Goal: Task Accomplishment & Management: Manage account settings

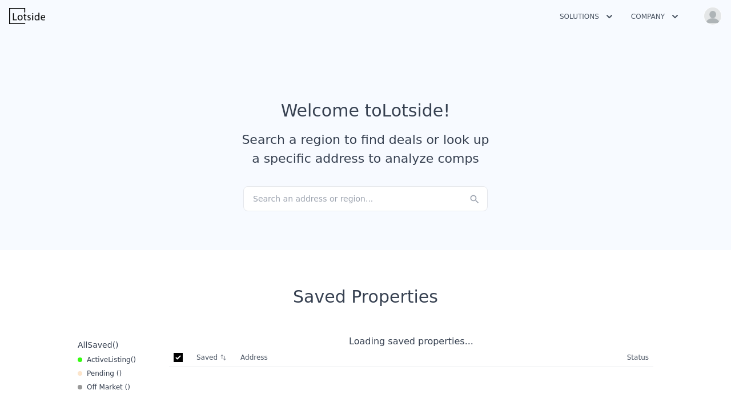
checkbox input "true"
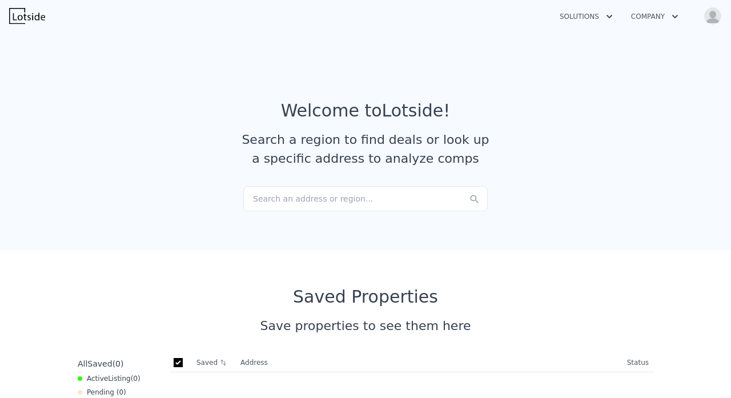
click at [710, 18] on img "button" at bounding box center [713, 16] width 18 height 18
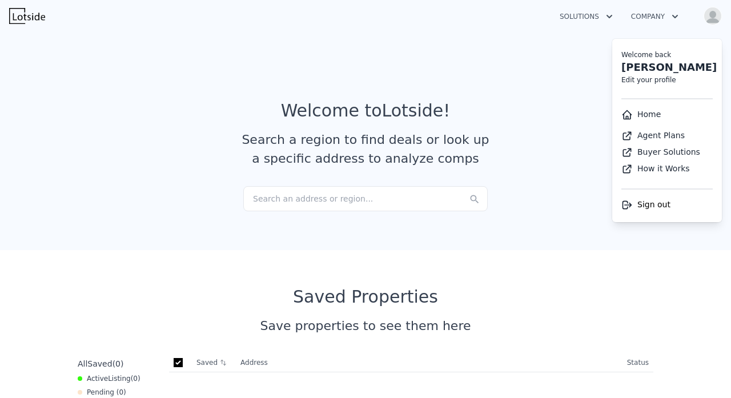
click at [331, 200] on div "Search an address or region..." at bounding box center [365, 198] width 244 height 25
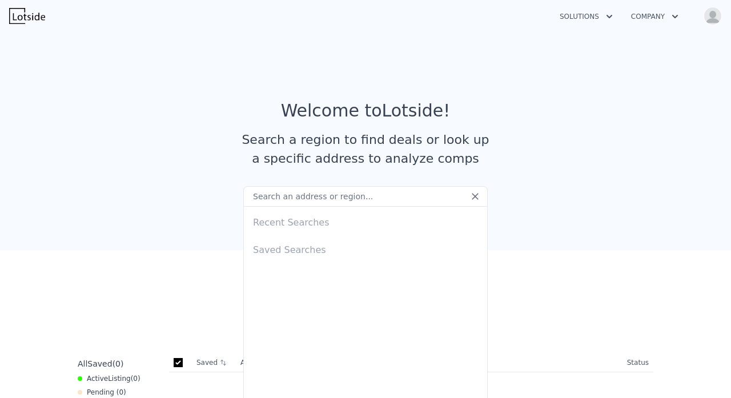
type input "[EMAIL_ADDRESS][DOMAIN_NAME]"
click at [318, 196] on input "text" at bounding box center [365, 196] width 244 height 21
paste input "[STREET_ADDRESS]"
type input "[STREET_ADDRESS]"
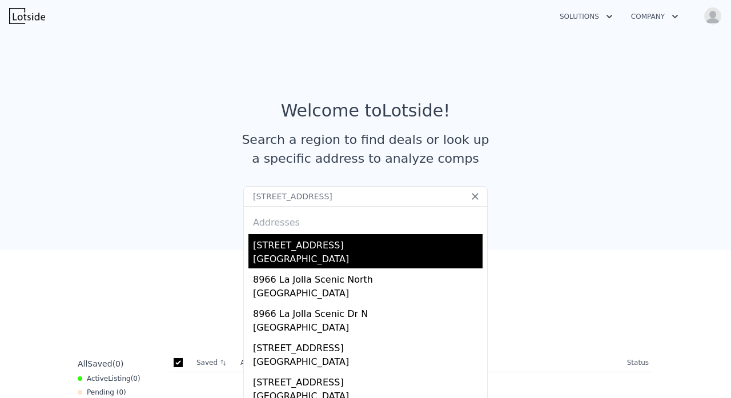
click at [291, 248] on div "[STREET_ADDRESS]" at bounding box center [368, 243] width 230 height 18
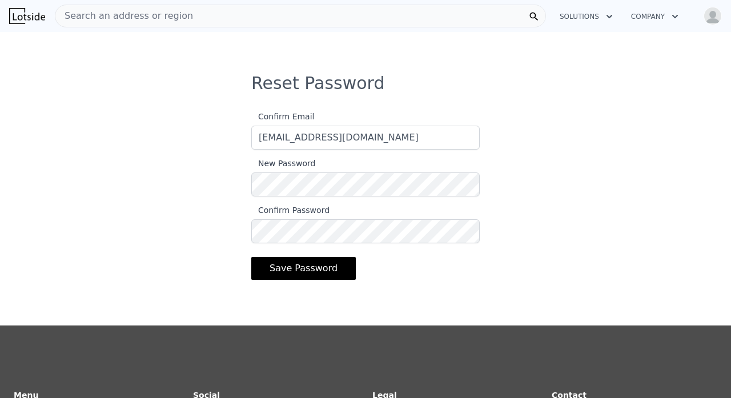
type input "[EMAIL_ADDRESS][DOMAIN_NAME]"
click at [303, 273] on button "Save Password" at bounding box center [303, 268] width 105 height 23
click at [296, 267] on button "Save Password" at bounding box center [303, 268] width 105 height 23
click at [499, 72] on div "Reset Password Confirm Email blackjack345@gmail.com New Password Confirm Passwo…" at bounding box center [365, 212] width 731 height 371
click at [385, 141] on input "[EMAIL_ADDRESS][DOMAIN_NAME]" at bounding box center [365, 138] width 228 height 24
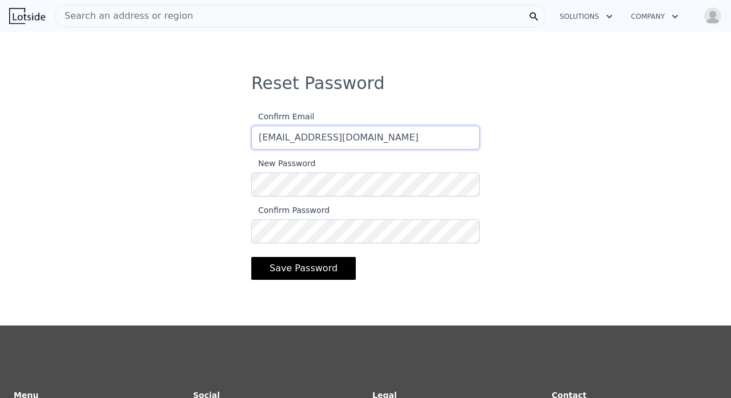
click at [385, 141] on input "[EMAIL_ADDRESS][DOMAIN_NAME]" at bounding box center [365, 138] width 228 height 24
click at [300, 268] on button "Save Password" at bounding box center [303, 268] width 105 height 23
